Goal: Task Accomplishment & Management: Use online tool/utility

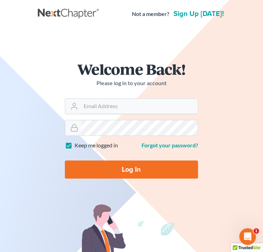
type input "steven@hollandlaw970.com"
click at [170, 165] on input "Log In" at bounding box center [131, 170] width 133 height 18
type input "Thinking..."
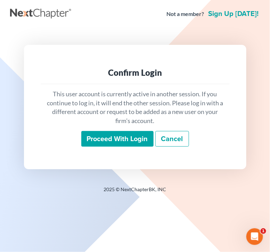
click at [141, 136] on input "Proceed with login" at bounding box center [117, 139] width 72 height 16
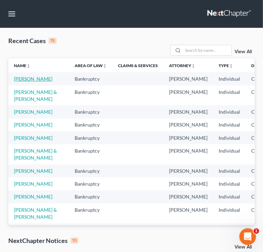
click at [23, 76] on link "Beams, Thomas" at bounding box center [33, 79] width 39 height 6
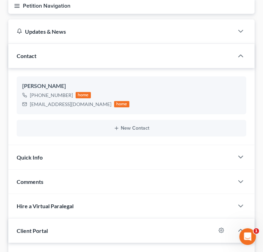
scroll to position [87, 0]
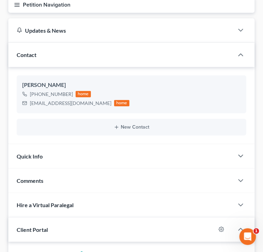
click at [31, 180] on span "Comments" at bounding box center [30, 180] width 27 height 7
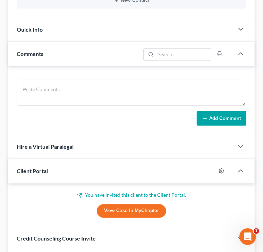
scroll to position [217, 0]
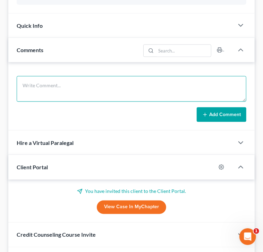
click at [30, 85] on textarea at bounding box center [132, 89] width 230 height 26
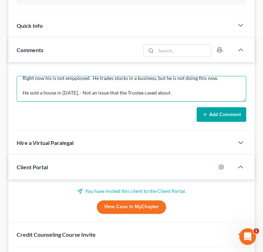
scroll to position [38, 0]
type textarea "341 meeting He moved to CA after the case was filed. Need a change of address. …"
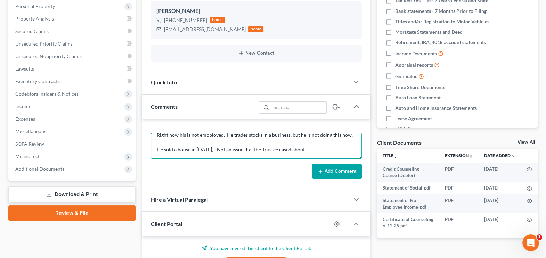
scroll to position [130, 0]
